Goal: Find specific page/section: Find specific page/section

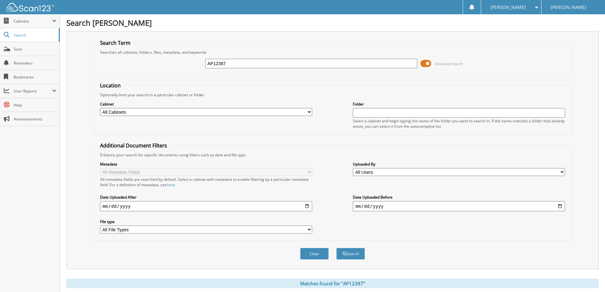
click at [253, 60] on input "AP12387" at bounding box center [311, 64] width 212 height 10
type input "t61900"
click at [355, 253] on button "Search" at bounding box center [350, 254] width 29 height 12
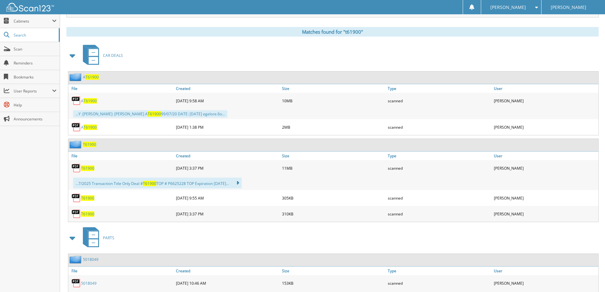
scroll to position [254, 0]
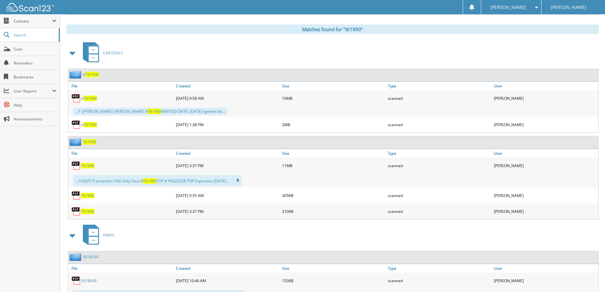
click at [89, 167] on span "T61900" at bounding box center [87, 165] width 13 height 5
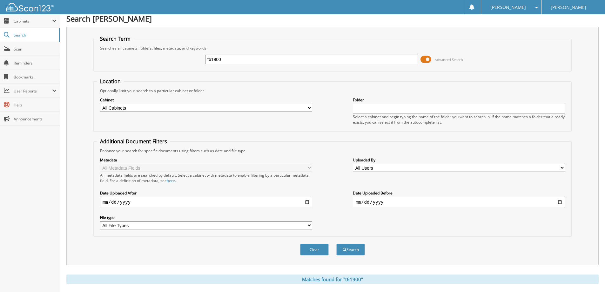
scroll to position [0, 0]
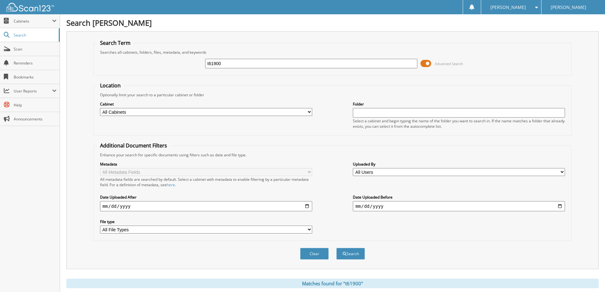
click at [234, 64] on input "t61900" at bounding box center [311, 64] width 212 height 10
type input "t63747"
click at [357, 254] on button "Search" at bounding box center [350, 254] width 29 height 12
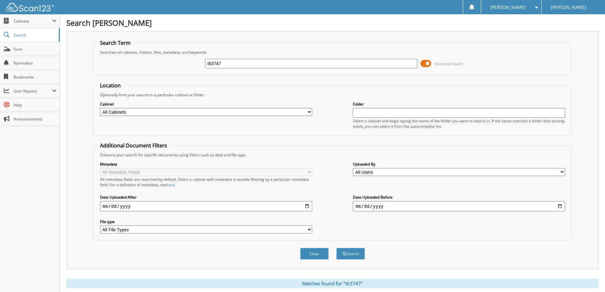
click at [238, 65] on input "t63747" at bounding box center [311, 64] width 212 height 10
type input "t61900"
click at [336, 248] on button "Search" at bounding box center [350, 254] width 29 height 12
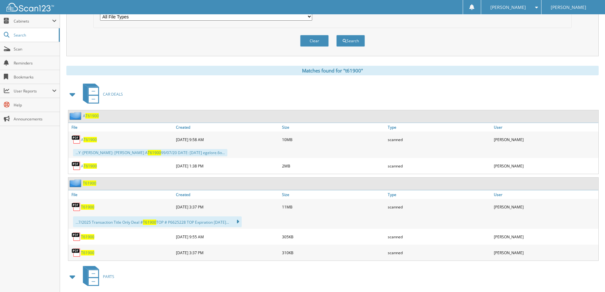
scroll to position [254, 0]
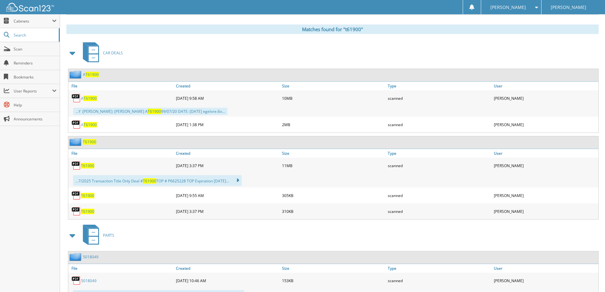
click at [86, 165] on span "T61900" at bounding box center [87, 165] width 13 height 5
